Goal: Transaction & Acquisition: Purchase product/service

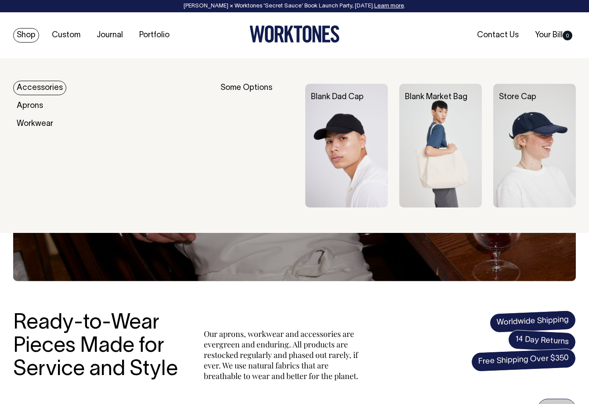
click at [328, 133] on img at bounding box center [346, 146] width 83 height 124
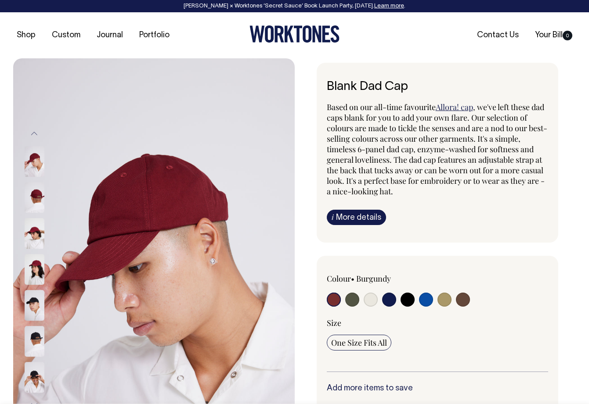
click at [38, 196] on img at bounding box center [35, 197] width 20 height 31
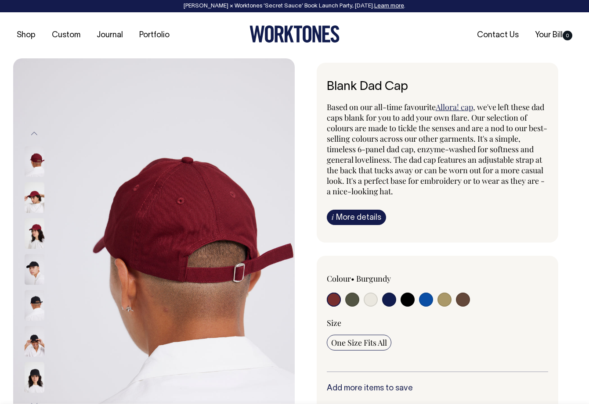
click at [37, 235] on img at bounding box center [35, 233] width 20 height 31
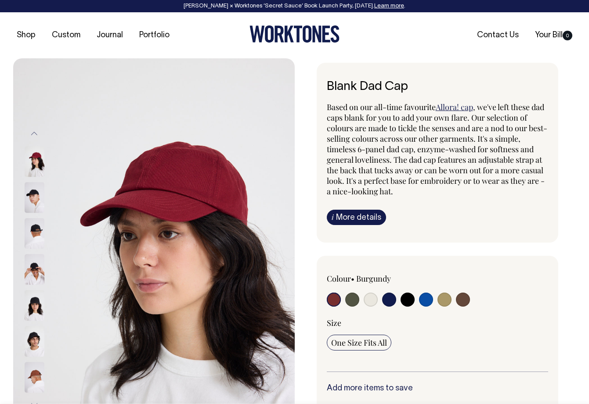
click at [385, 302] on input "radio" at bounding box center [389, 300] width 14 height 14
radio input "true"
select select "Dark Navy"
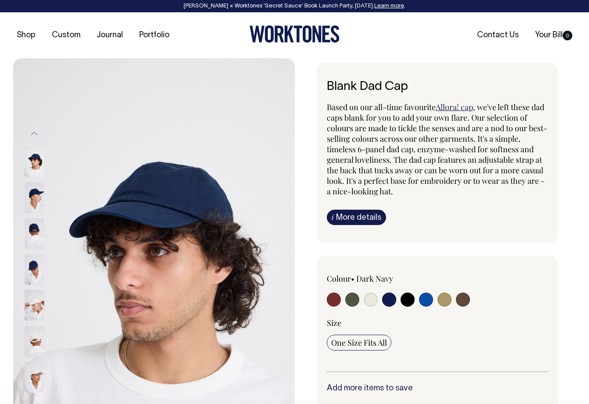
click at [430, 298] on input "radio" at bounding box center [426, 300] width 14 height 14
radio input "true"
select select "Worker Blue"
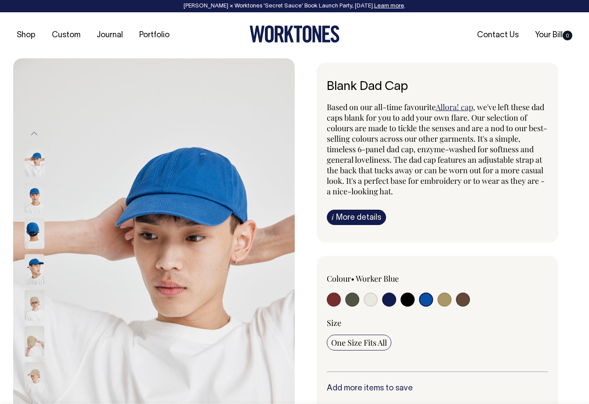
click at [388, 296] on input "radio" at bounding box center [389, 300] width 14 height 14
radio input "true"
select select "Dark Navy"
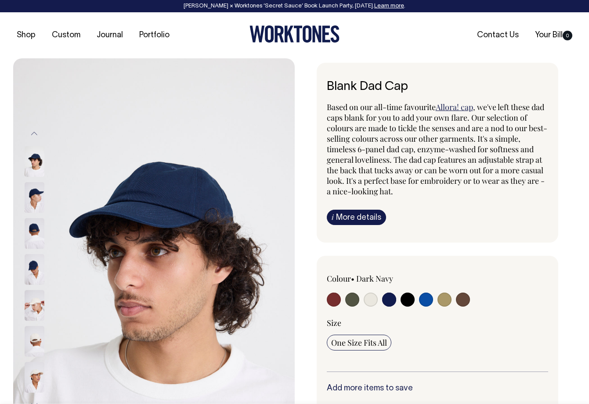
click at [33, 196] on img at bounding box center [35, 197] width 20 height 31
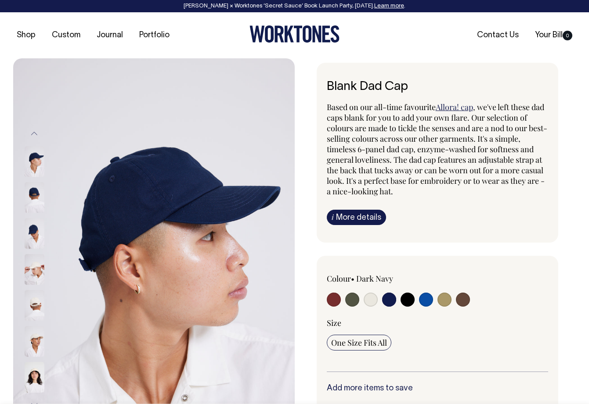
click at [29, 235] on img at bounding box center [35, 233] width 20 height 31
